Goal: Navigation & Orientation: Find specific page/section

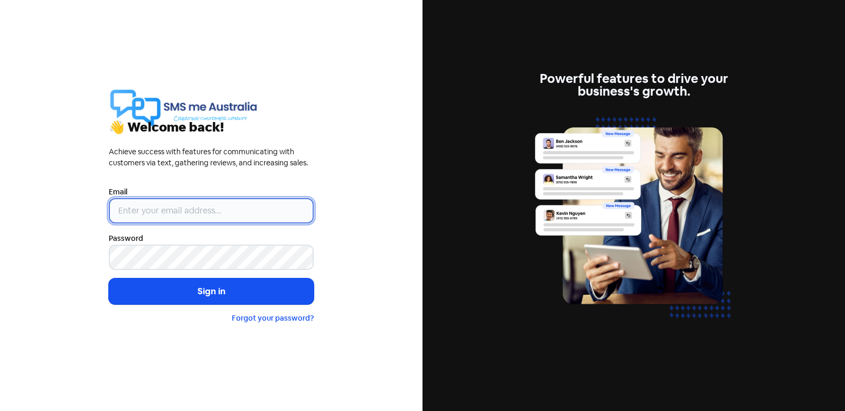
click at [132, 213] on input "email" at bounding box center [211, 210] width 205 height 25
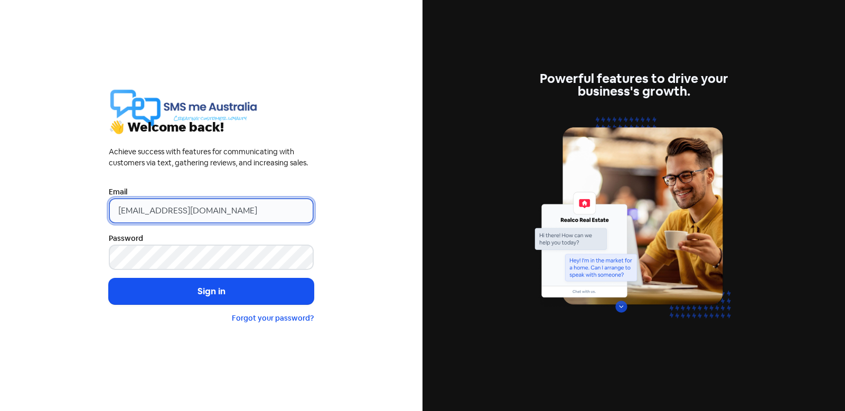
type input "[EMAIL_ADDRESS][DOMAIN_NAME]"
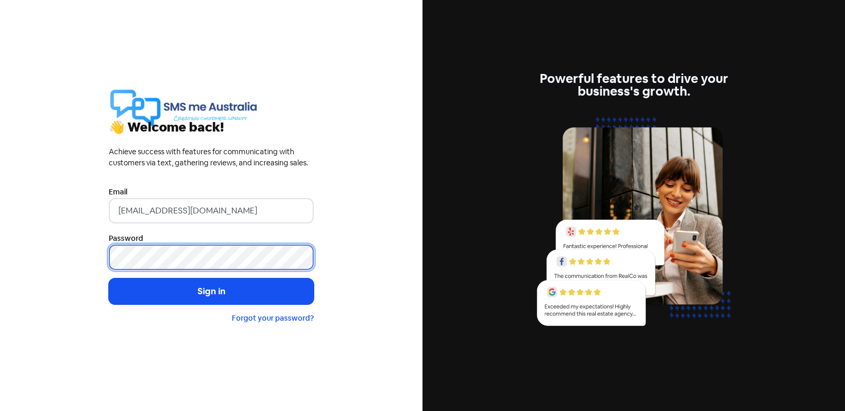
click at [109, 278] on button "Sign in" at bounding box center [211, 291] width 205 height 26
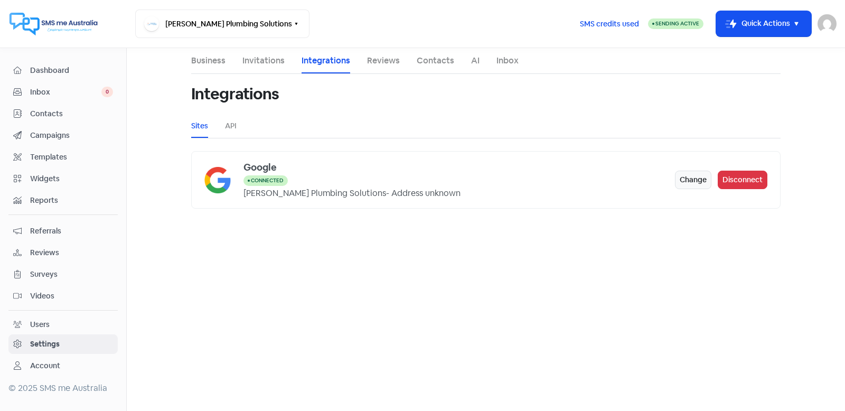
click at [259, 169] on div "Google" at bounding box center [460, 167] width 432 height 14
click at [273, 189] on div "[PERSON_NAME] Plumbing Solutions - Address unknown" at bounding box center [352, 193] width 217 height 13
click at [44, 136] on span "Campaigns" at bounding box center [71, 135] width 83 height 11
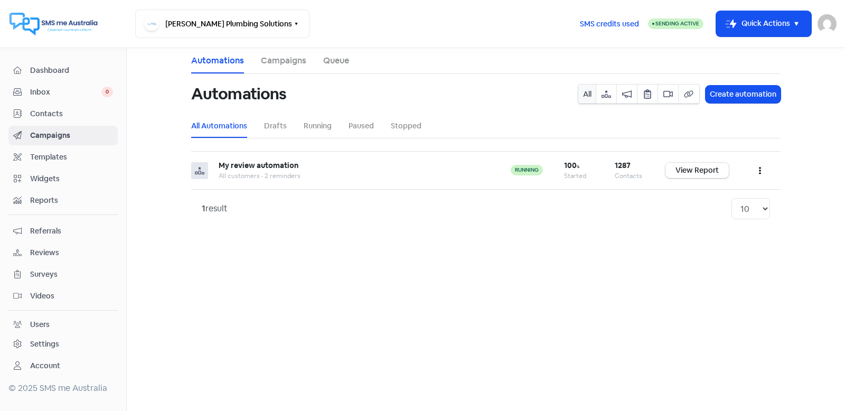
click at [38, 112] on span "Contacts" at bounding box center [71, 113] width 83 height 11
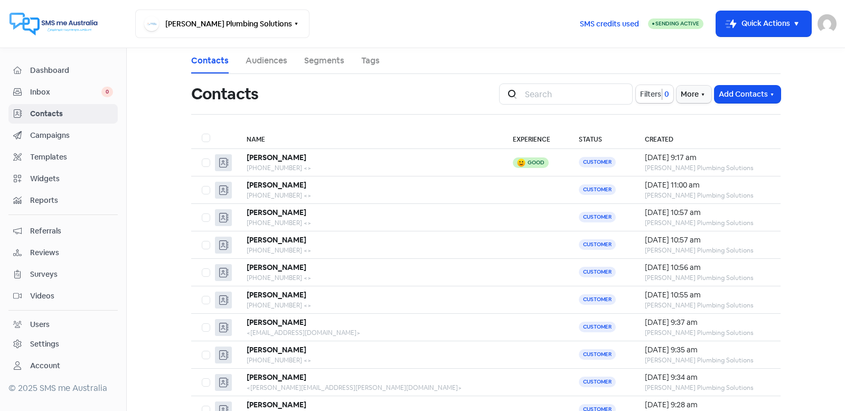
click at [831, 27] on img at bounding box center [827, 23] width 19 height 19
click at [724, 103] on link "Sign out" at bounding box center [770, 96] width 134 height 17
